Goal: Task Accomplishment & Management: Complete application form

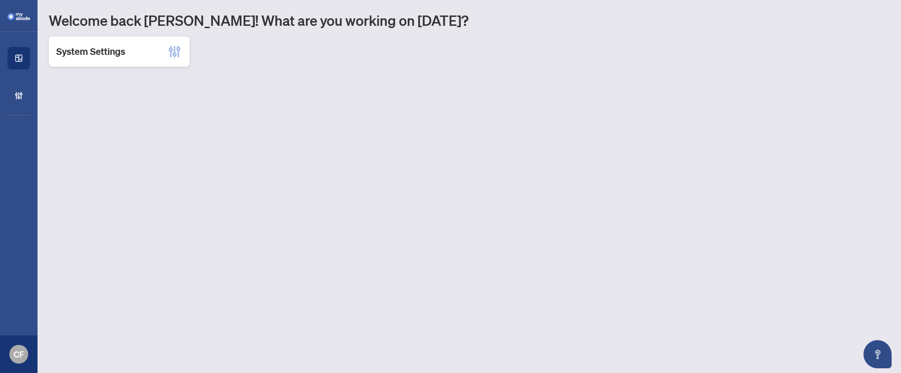
click at [157, 49] on div "System Settings" at bounding box center [119, 52] width 141 height 30
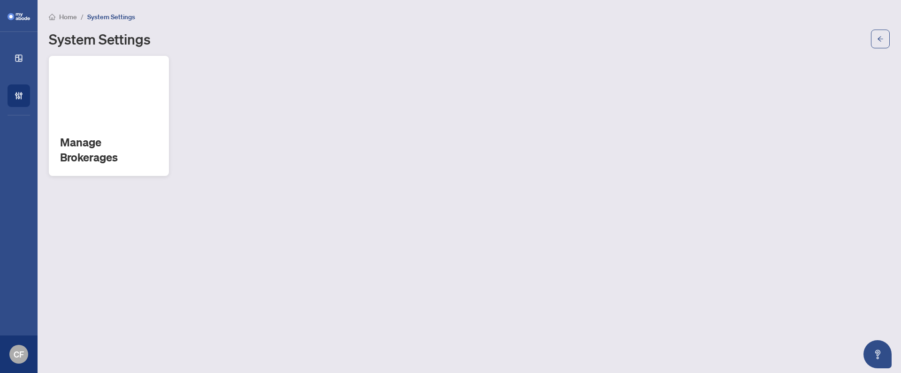
click at [166, 102] on div "Manage Brokerages" at bounding box center [109, 116] width 120 height 120
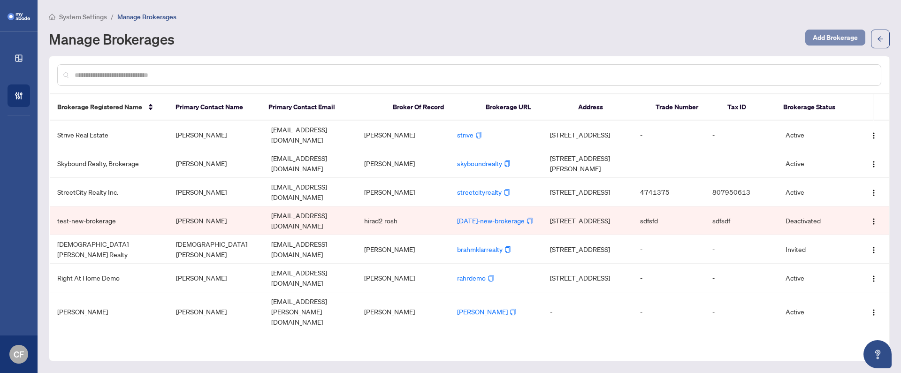
click at [819, 40] on span "Add Brokerage" at bounding box center [835, 37] width 45 height 15
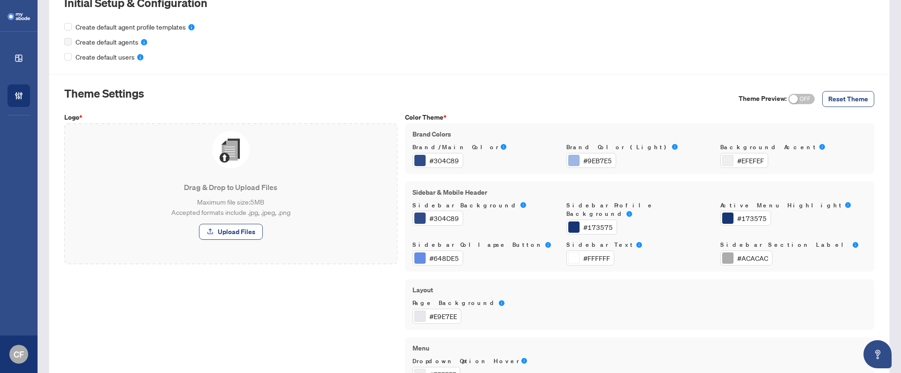
scroll to position [421, 0]
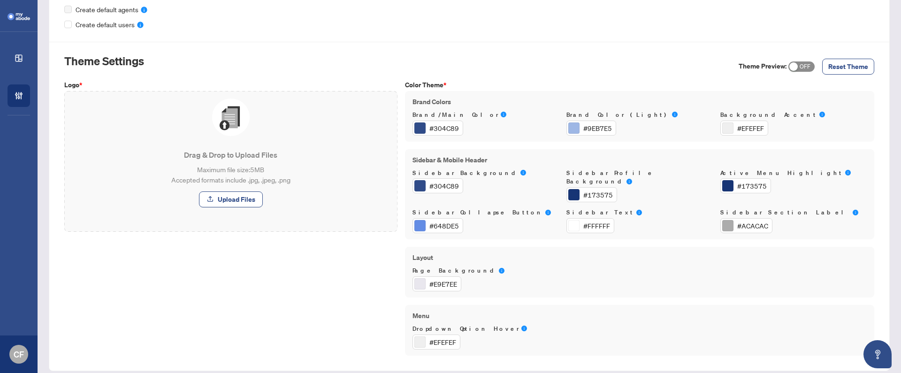
click at [796, 68] on span "ON OFF" at bounding box center [801, 66] width 26 height 10
click at [433, 220] on div "#648DE5" at bounding box center [444, 225] width 30 height 10
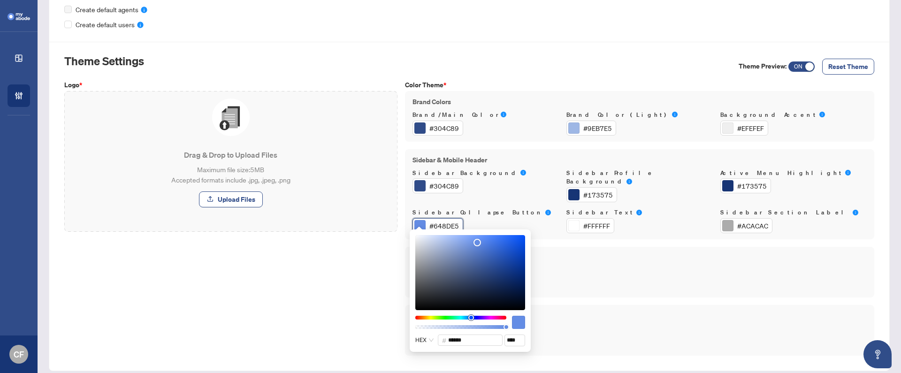
type input "******"
click at [418, 317] on div at bounding box center [460, 318] width 91 height 4
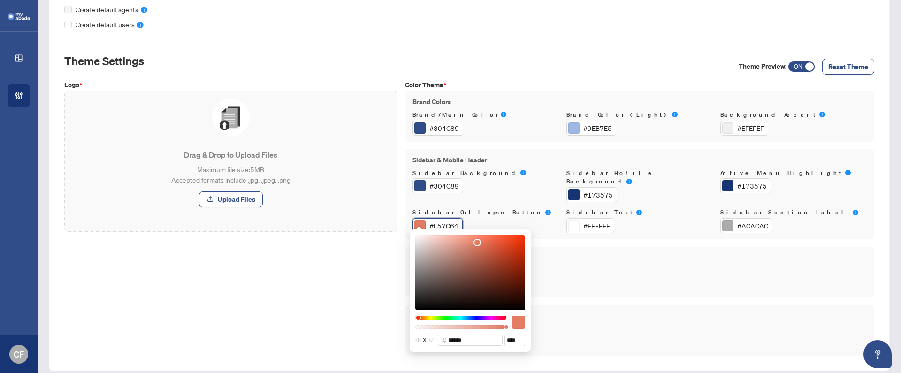
click at [366, 311] on div "Logo * Drag & Drop to Upload Files Maximum file size: 5 MB Accepted formats inc…" at bounding box center [231, 218] width 341 height 276
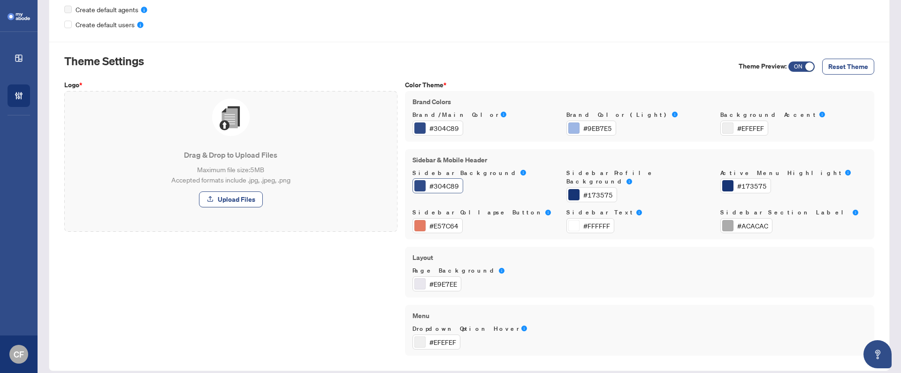
click at [422, 188] on div at bounding box center [419, 185] width 11 height 11
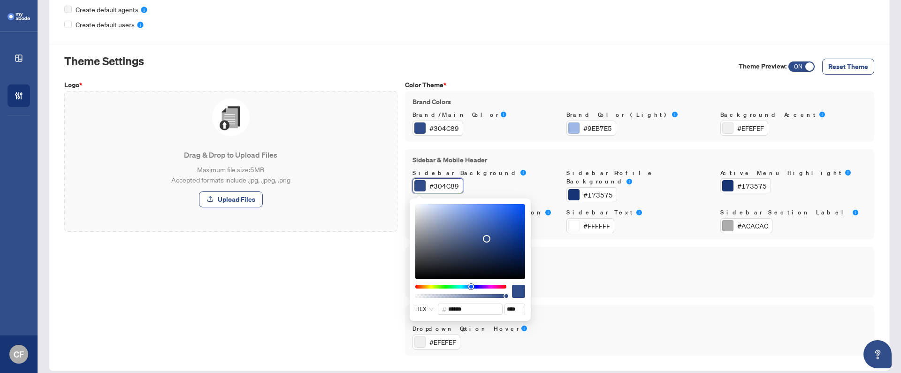
type input "******"
click at [418, 286] on div at bounding box center [460, 287] width 91 height 4
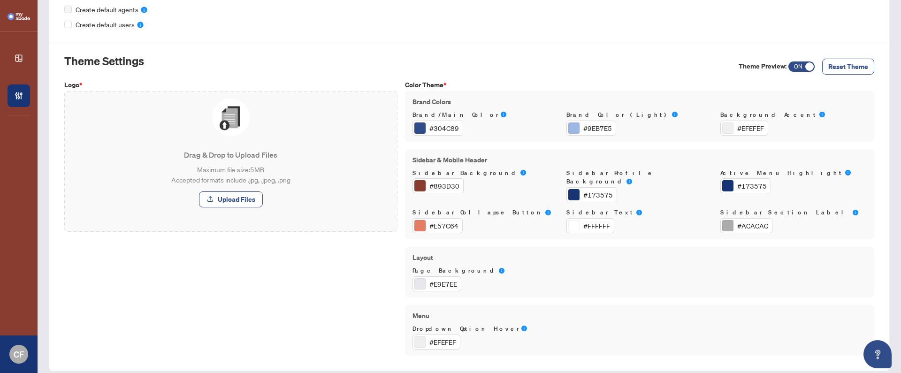
click at [348, 281] on div "Logo * Drag & Drop to Upload Files Maximum file size: 5 MB Accepted formats inc…" at bounding box center [231, 218] width 341 height 276
click at [842, 64] on span "Reset Theme" at bounding box center [848, 66] width 40 height 15
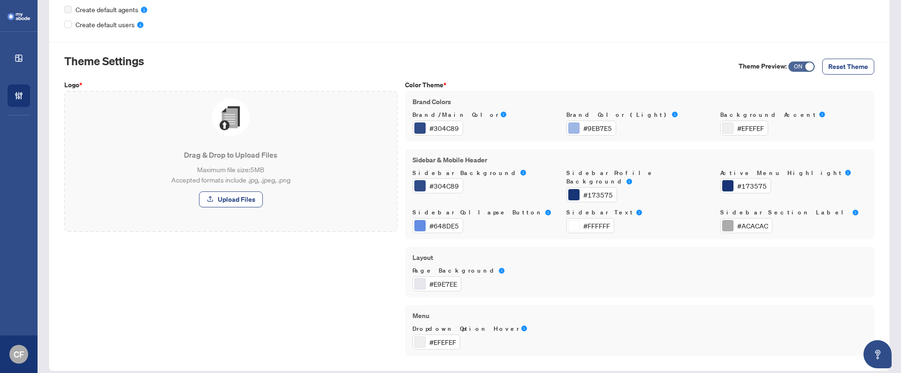
click at [797, 66] on span "ON OFF" at bounding box center [801, 66] width 26 height 10
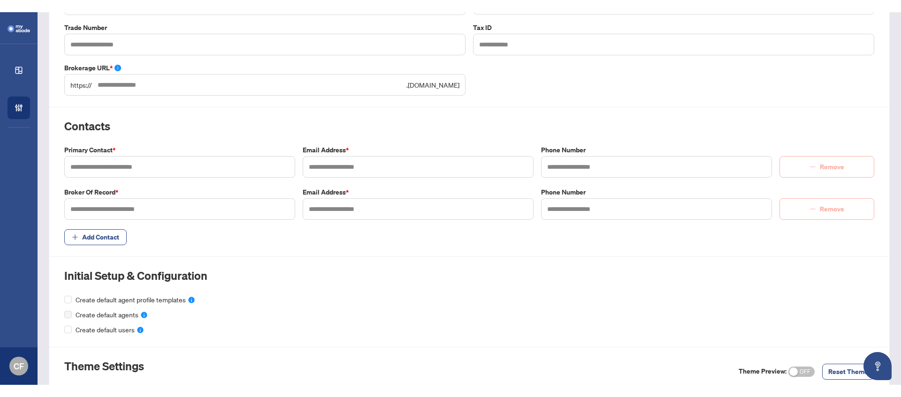
scroll to position [136, 0]
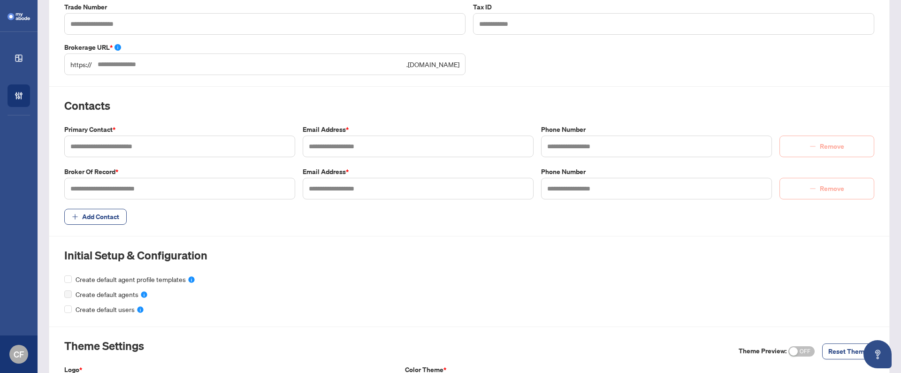
click at [68, 172] on label "Broker of Record *" at bounding box center [179, 172] width 231 height 10
click at [324, 196] on input "text" at bounding box center [418, 189] width 231 height 22
click at [271, 216] on span "Add Contact" at bounding box center [469, 217] width 810 height 16
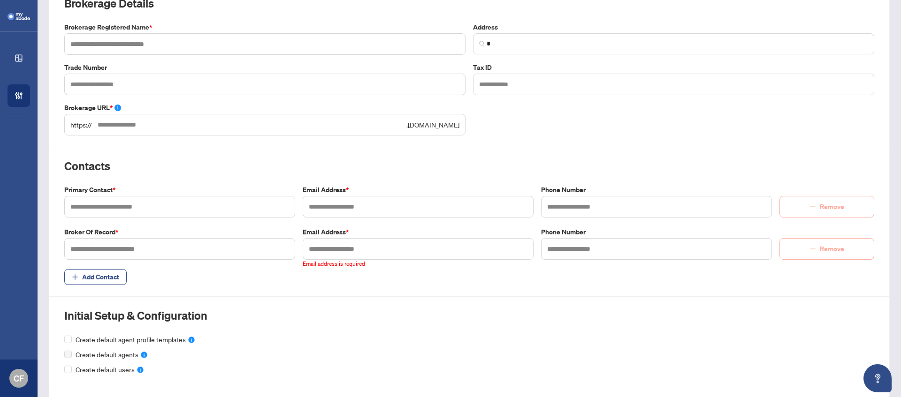
scroll to position [0, 0]
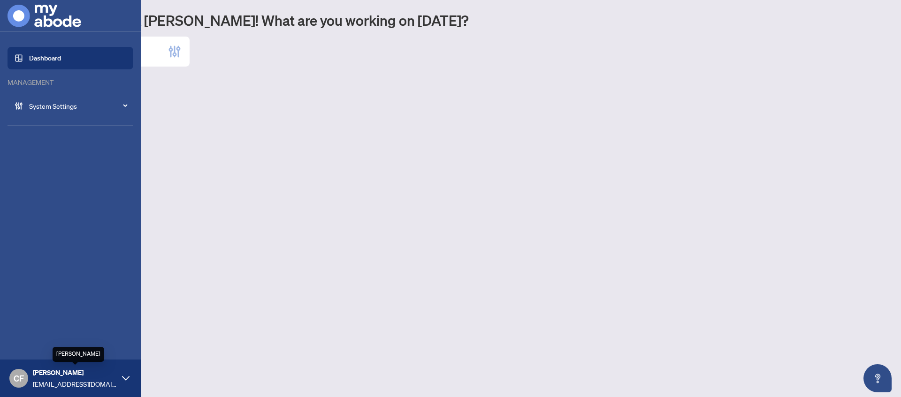
click at [60, 382] on span "[EMAIL_ADDRESS][DOMAIN_NAME]" at bounding box center [75, 384] width 84 height 10
click at [52, 344] on button "Logout" at bounding box center [71, 342] width 126 height 16
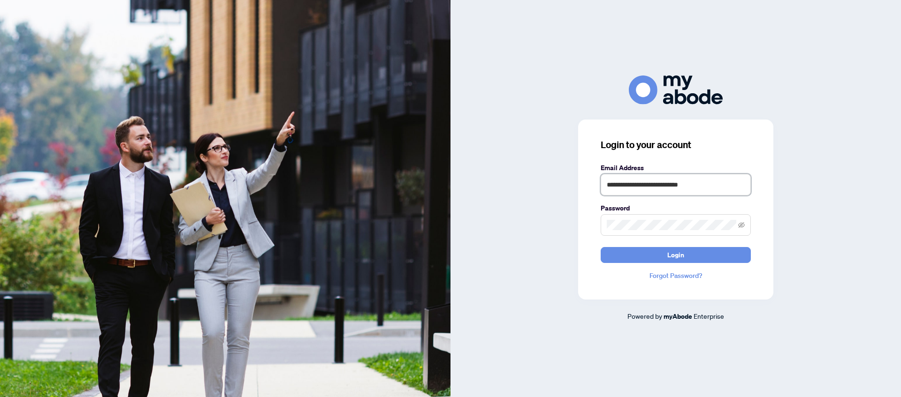
click at [686, 189] on input "**********" at bounding box center [675, 185] width 150 height 22
click at [642, 186] on input "**********" at bounding box center [675, 185] width 150 height 22
type input "**********"
click at [656, 249] on button "Login" at bounding box center [675, 255] width 150 height 16
